Goal: Task Accomplishment & Management: Manage account settings

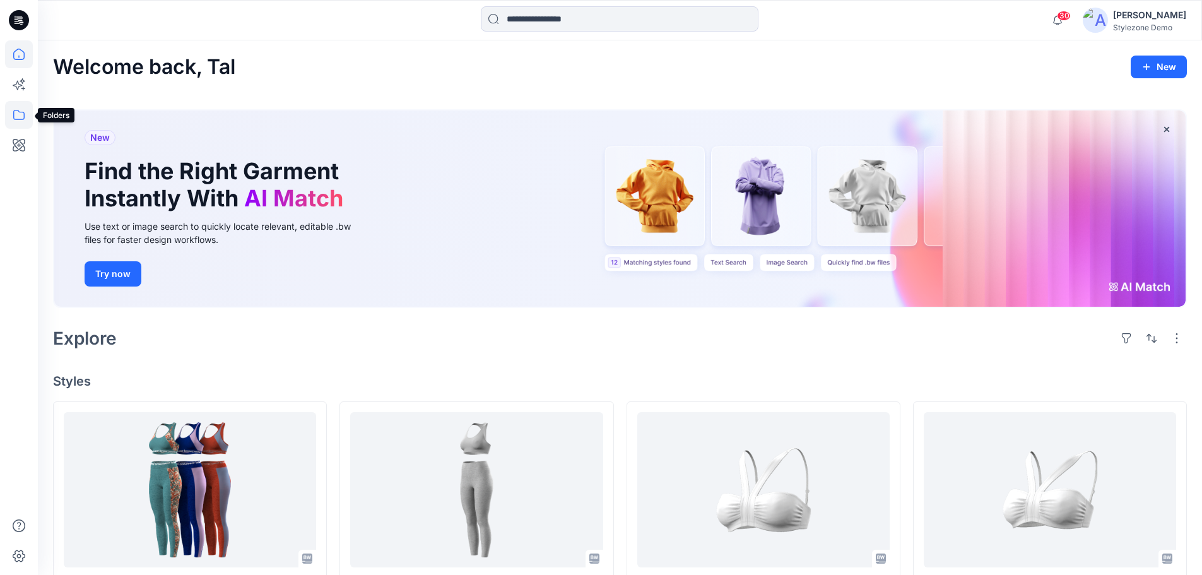
click at [14, 123] on icon at bounding box center [19, 115] width 28 height 28
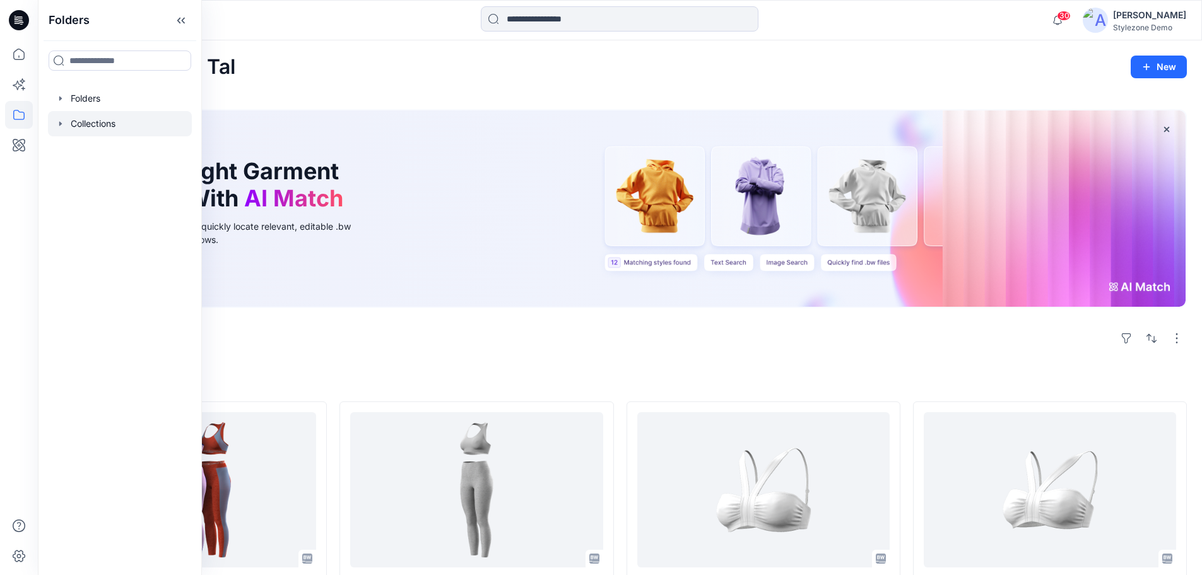
click at [103, 119] on div at bounding box center [120, 123] width 144 height 25
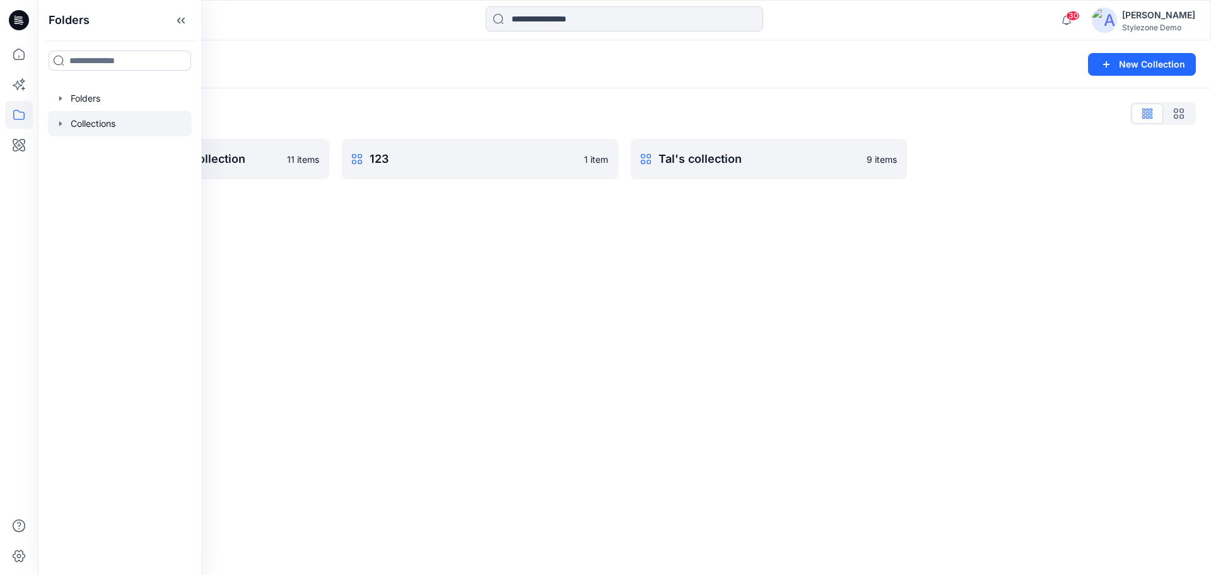
click at [551, 272] on div "Collections New Collection Collections List *new* HT_VF SS23 Collection 11 item…" at bounding box center [625, 307] width 1174 height 534
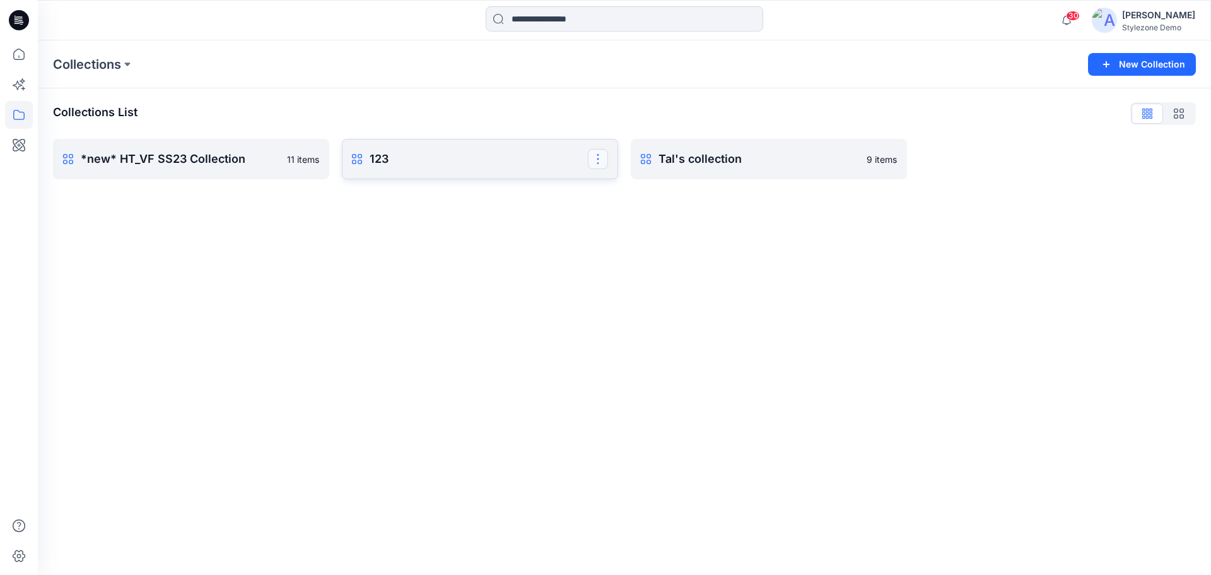
click at [599, 164] on button "button" at bounding box center [598, 159] width 20 height 20
click at [550, 198] on button "Rename Collection" at bounding box center [537, 190] width 136 height 23
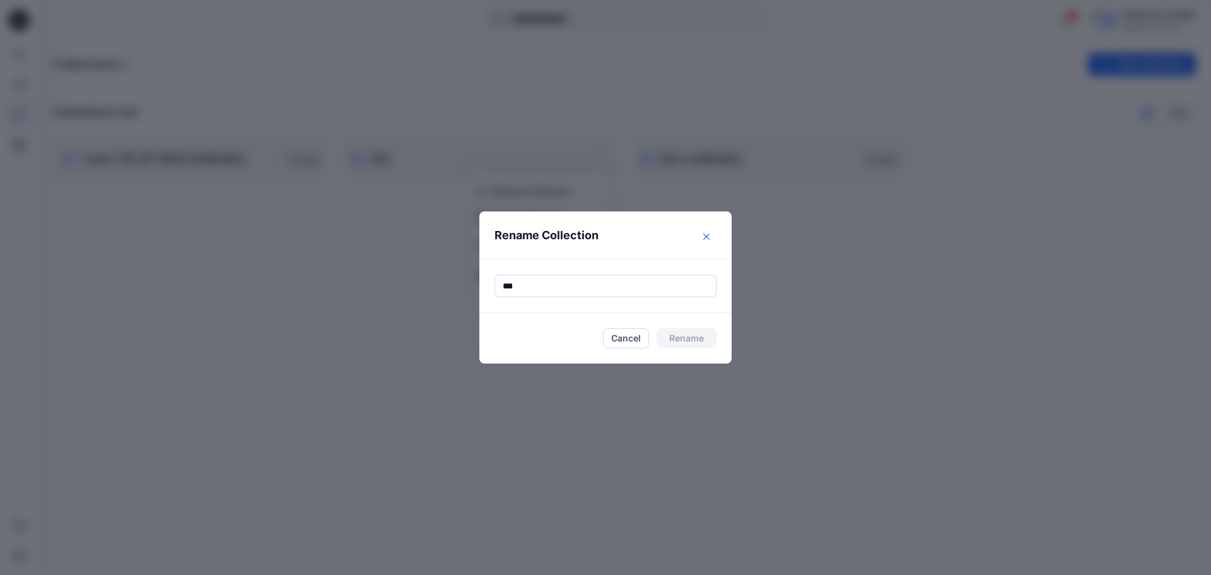
click at [702, 235] on button "Close" at bounding box center [707, 237] width 20 height 20
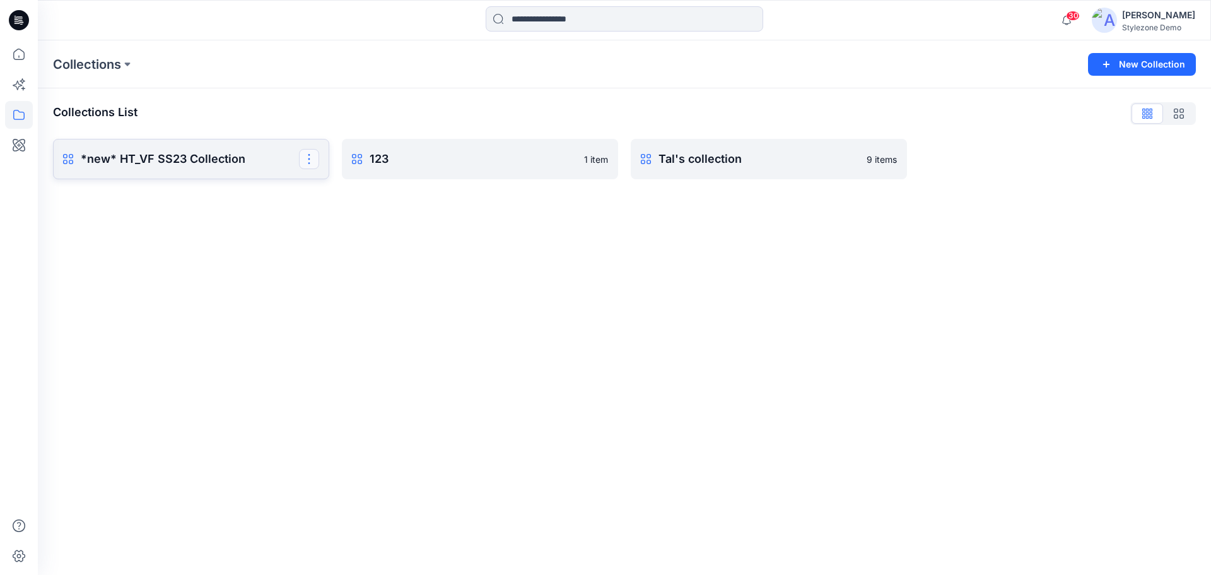
click at [304, 160] on button "button" at bounding box center [309, 159] width 20 height 20
click at [230, 194] on button "Rename Collection" at bounding box center [248, 190] width 136 height 23
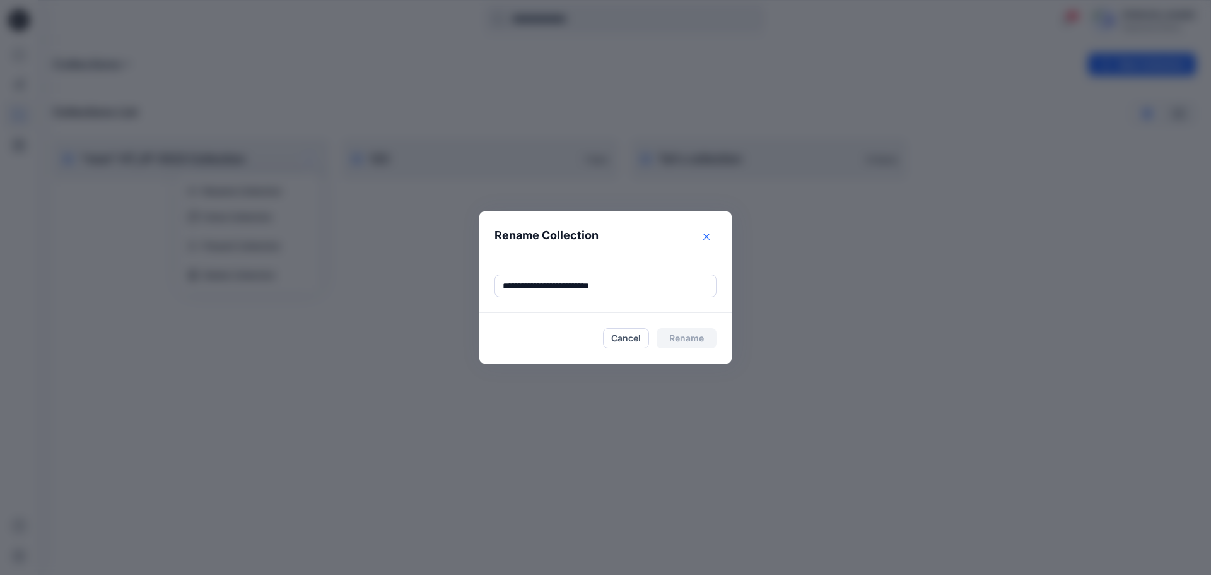
click at [709, 235] on icon "Close" at bounding box center [707, 236] width 6 height 6
